Goal: Check status

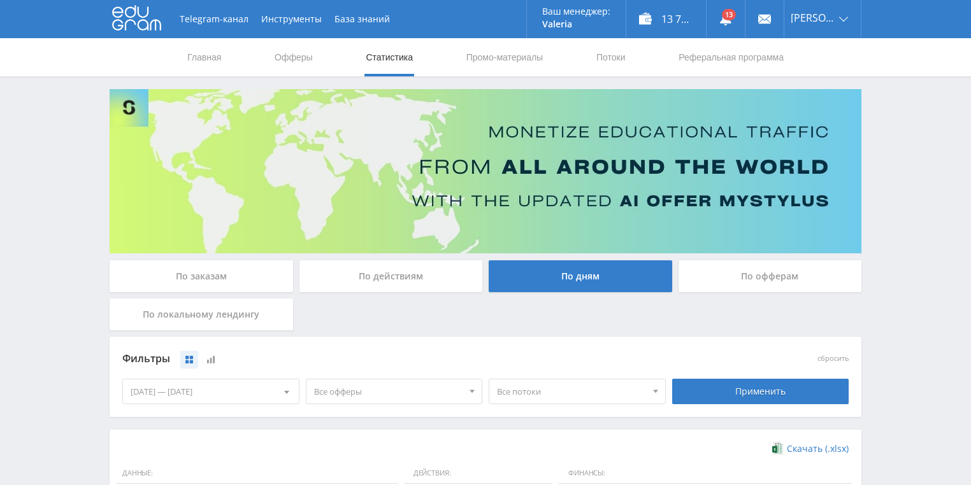
scroll to position [245, 0]
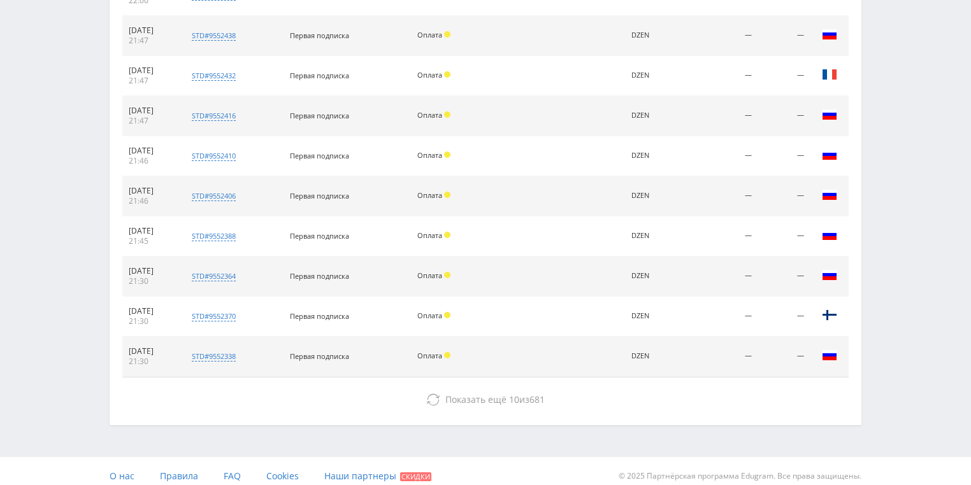
scroll to position [582, 0]
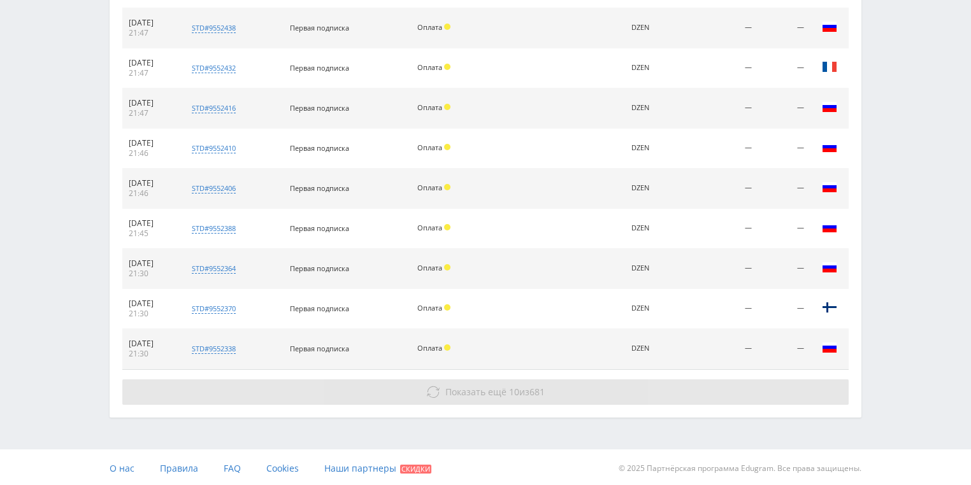
click at [466, 394] on span "Показать ещё" at bounding box center [475, 392] width 61 height 12
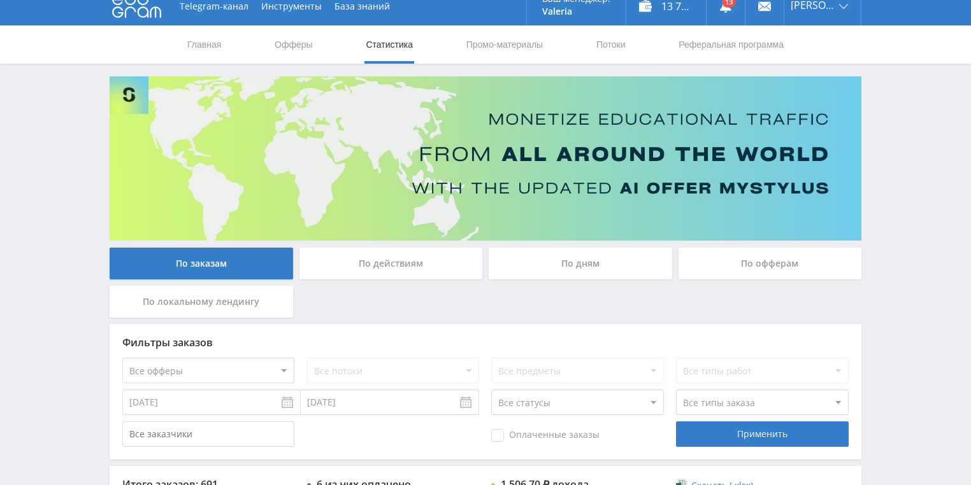
scroll to position [0, 0]
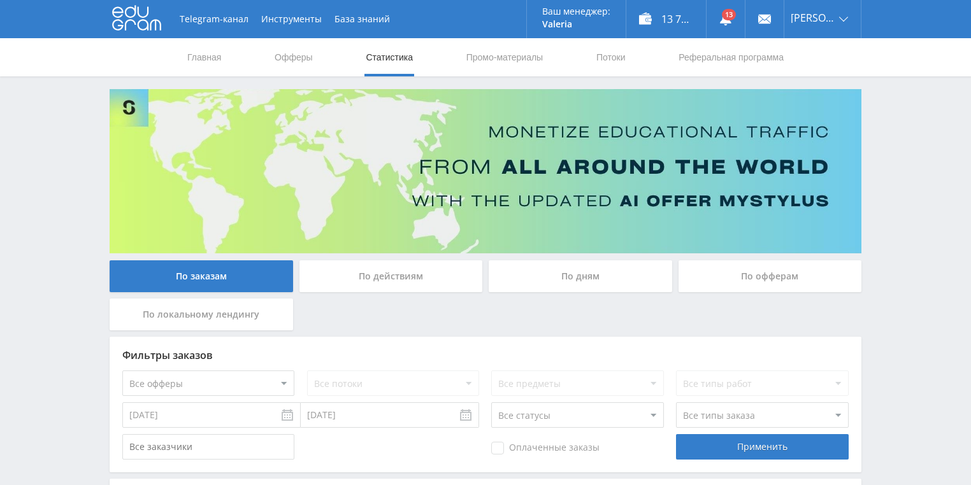
click at [377, 285] on div "По действиям" at bounding box center [390, 277] width 183 height 32
click at [0, 0] on input "По действиям" at bounding box center [0, 0] width 0 height 0
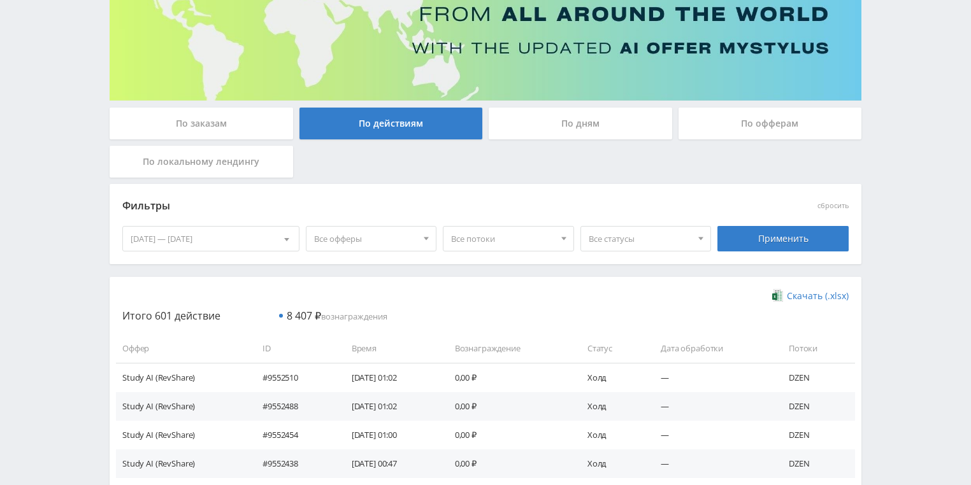
click at [536, 132] on div "По дням" at bounding box center [580, 124] width 183 height 32
click at [0, 0] on input "По дням" at bounding box center [0, 0] width 0 height 0
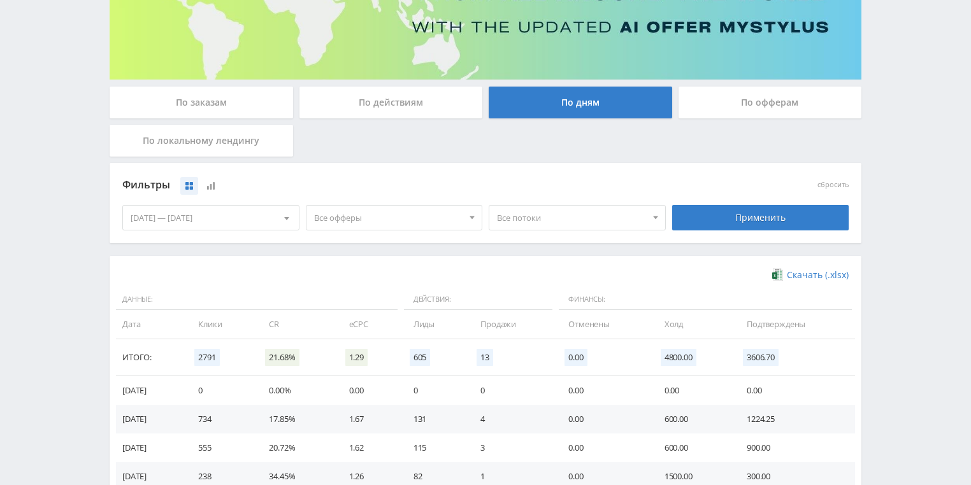
scroll to position [51, 0]
